Goal: Use online tool/utility: Utilize a website feature to perform a specific function

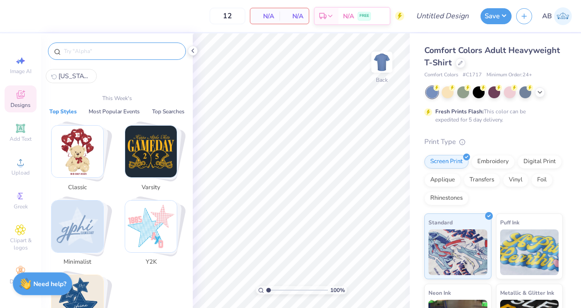
click at [116, 47] on input "text" at bounding box center [121, 51] width 117 height 9
click at [21, 62] on icon at bounding box center [22, 61] width 6 height 7
select select "4"
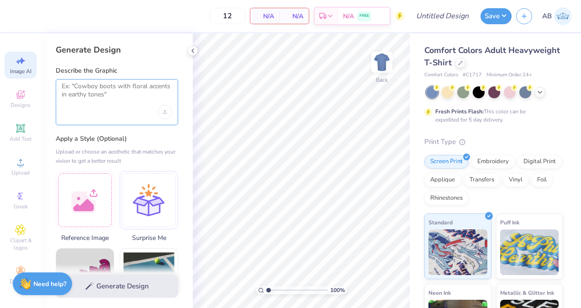
click at [102, 97] on textarea at bounding box center [117, 93] width 111 height 23
click at [92, 90] on textarea at bounding box center [117, 93] width 111 height 23
paste textarea "Delta Sigma Theta, a fraternity, has approached you for custom t-shirts to mark…"
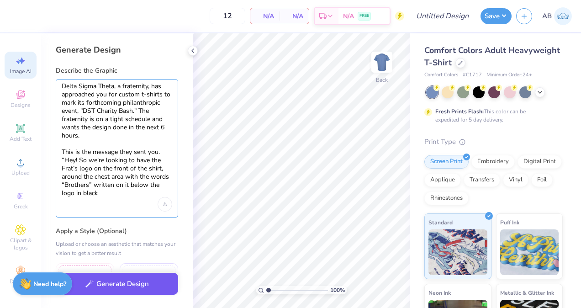
type textarea "Delta Sigma Theta, a fraternity, has approached you for custom t-shirts to mark…"
click at [108, 284] on button "Generate Design" at bounding box center [117, 284] width 122 height 22
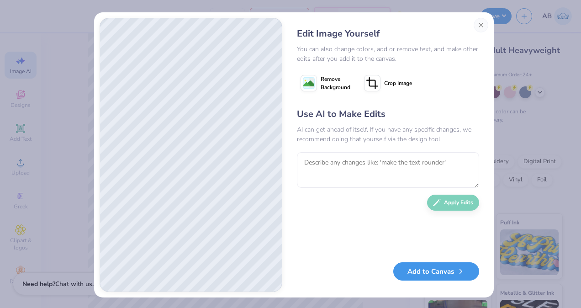
click at [429, 274] on button "Add to Canvas" at bounding box center [436, 271] width 86 height 19
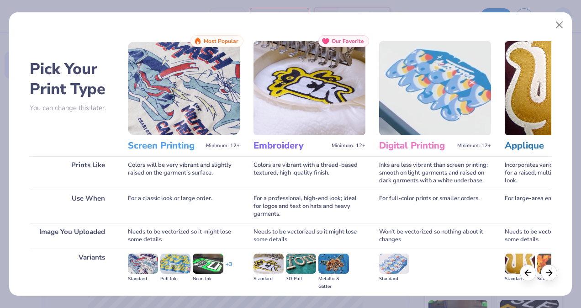
scroll to position [101, 0]
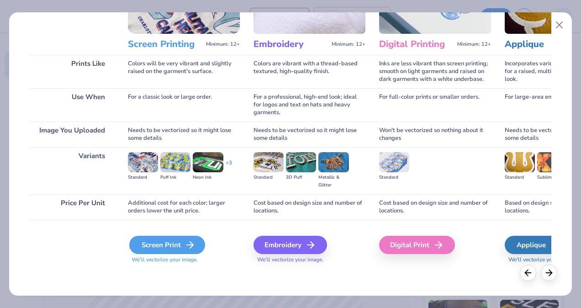
click at [171, 237] on div "Screen Print" at bounding box center [167, 245] width 76 height 18
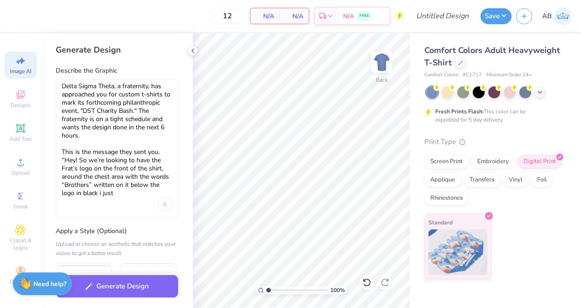
select select "4"
type textarea "Delta Sigma Theta, a fraternity, has approached you for custom t-shirts to mark…"
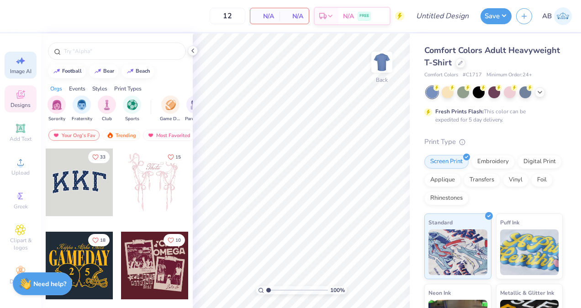
click at [26, 56] on icon at bounding box center [20, 60] width 11 height 11
select select "4"
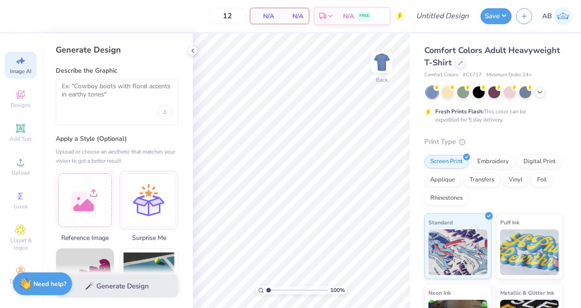
click at [141, 117] on div at bounding box center [117, 102] width 122 height 46
click at [132, 100] on textarea at bounding box center [117, 93] width 111 height 23
paste textarea "Delta Sigma Theta, a fraternity, has approached you for custom t-shirts to mark…"
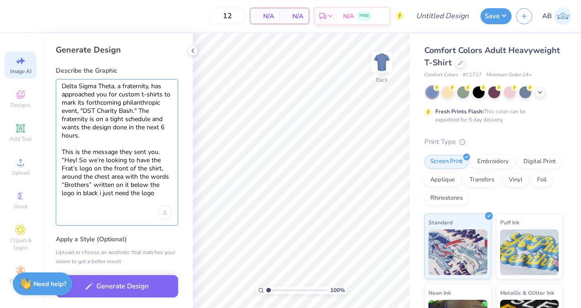
click at [83, 192] on textarea "Delta Sigma Theta, a fraternity, has approached you for custom t-shirts to mark…" at bounding box center [117, 143] width 111 height 123
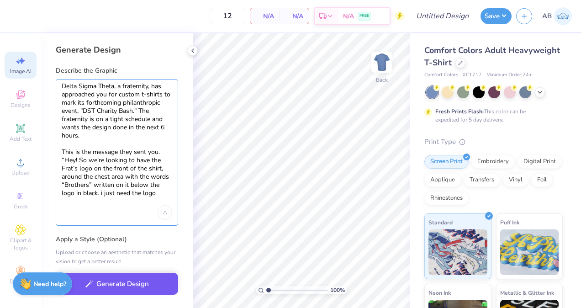
type textarea "Delta Sigma Theta, a fraternity, has approached you for custom t-shirts to mark…"
click at [115, 292] on button "Generate Design" at bounding box center [117, 284] width 122 height 22
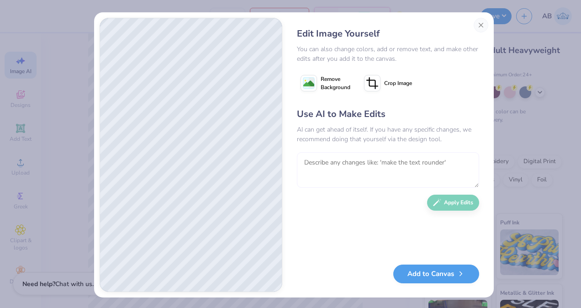
click at [311, 165] on textarea at bounding box center [388, 170] width 182 height 36
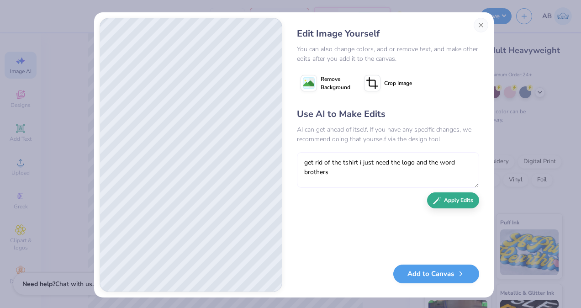
type textarea "get rid of the tshirt i just need the logo and the word brothers"
click at [458, 203] on button "Apply Edits" at bounding box center [453, 200] width 52 height 16
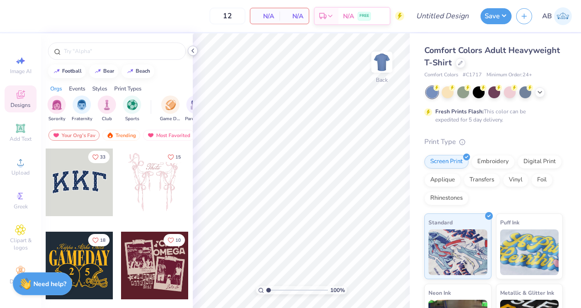
click at [194, 49] on icon at bounding box center [192, 50] width 7 height 7
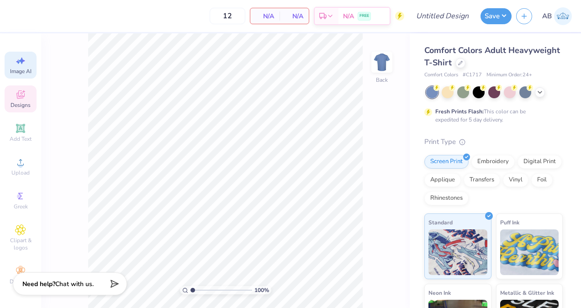
click at [23, 69] on span "Image AI" at bounding box center [20, 71] width 21 height 7
select select "4"
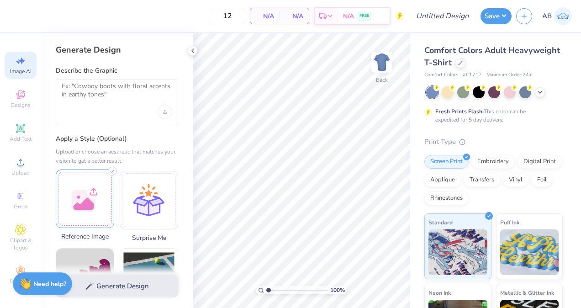
click at [75, 193] on div at bounding box center [85, 198] width 58 height 58
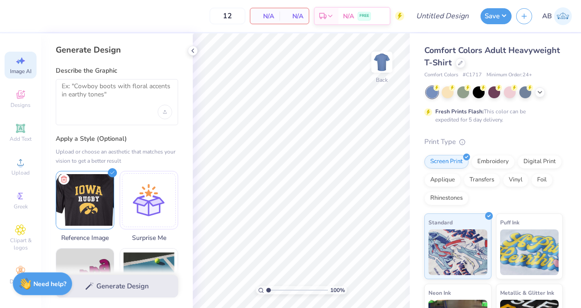
click at [106, 287] on div "Generate Design" at bounding box center [117, 286] width 152 height 44
click at [109, 87] on textarea at bounding box center [117, 93] width 111 height 23
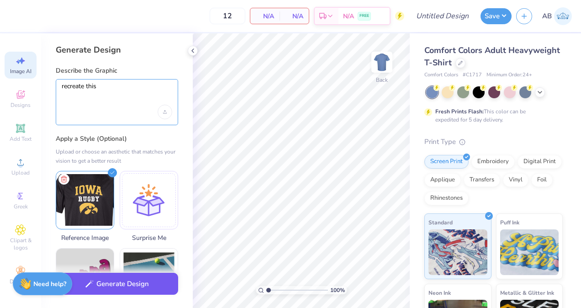
type textarea "recreate this"
click at [119, 291] on button "Generate Design" at bounding box center [117, 284] width 122 height 22
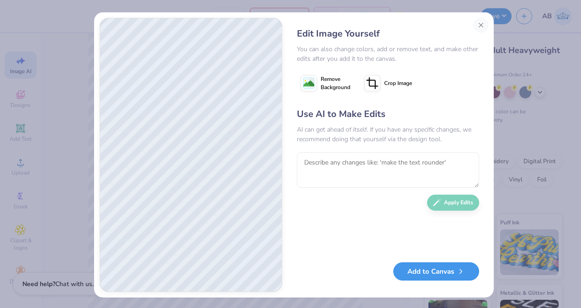
click at [434, 276] on button "Add to Canvas" at bounding box center [436, 271] width 86 height 19
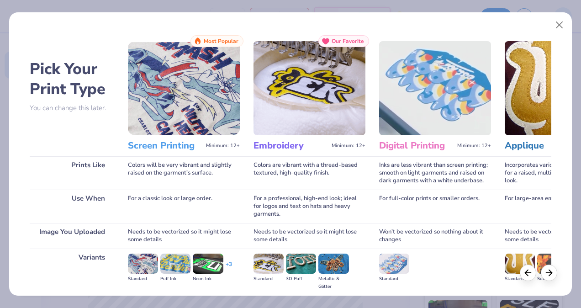
scroll to position [101, 0]
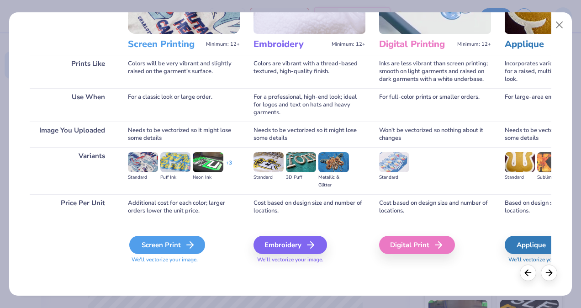
click at [178, 248] on div "Screen Print" at bounding box center [167, 245] width 76 height 18
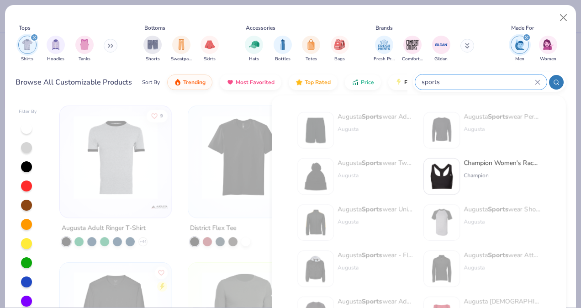
scroll to position [270, 0]
